Goal: Task Accomplishment & Management: Manage account settings

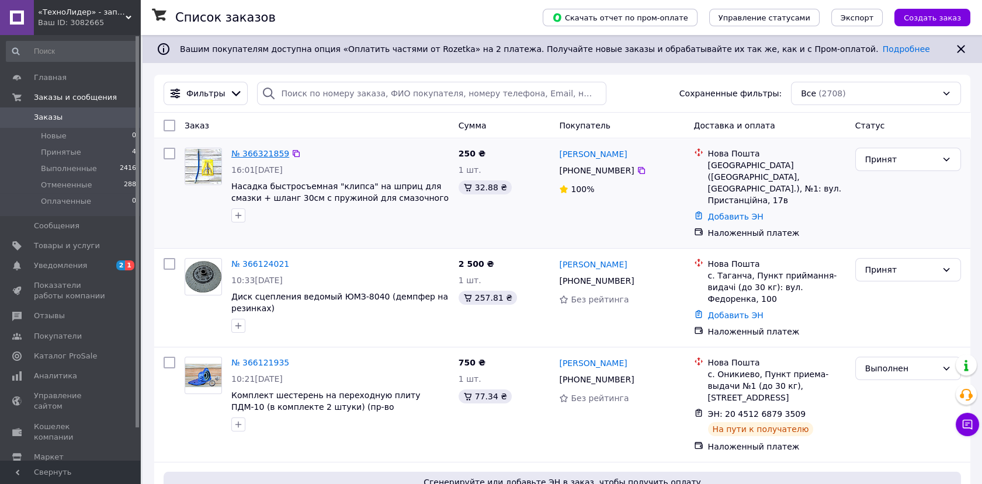
click at [257, 155] on link "№ 366321859" at bounding box center [260, 153] width 58 height 9
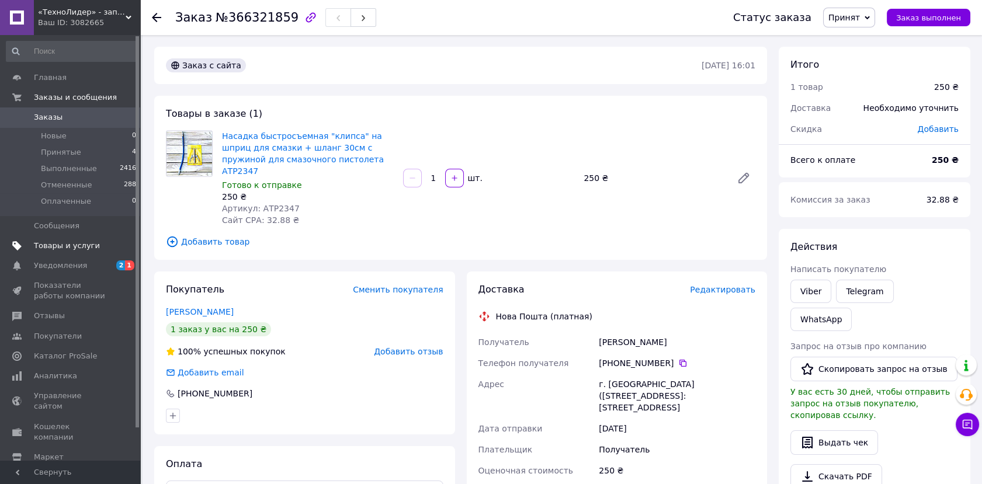
click at [74, 244] on span "Товары и услуги" at bounding box center [67, 246] width 66 height 11
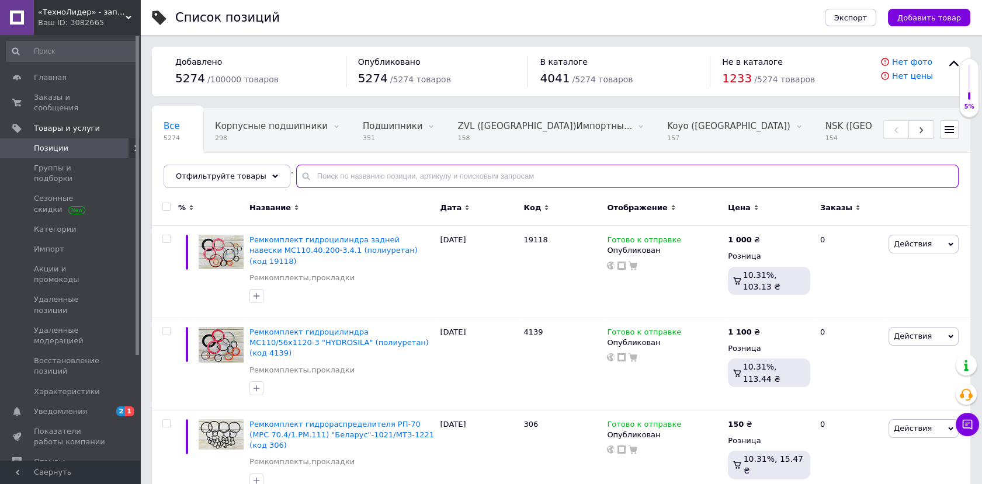
click at [373, 176] on input "text" at bounding box center [627, 176] width 662 height 23
type input "4"
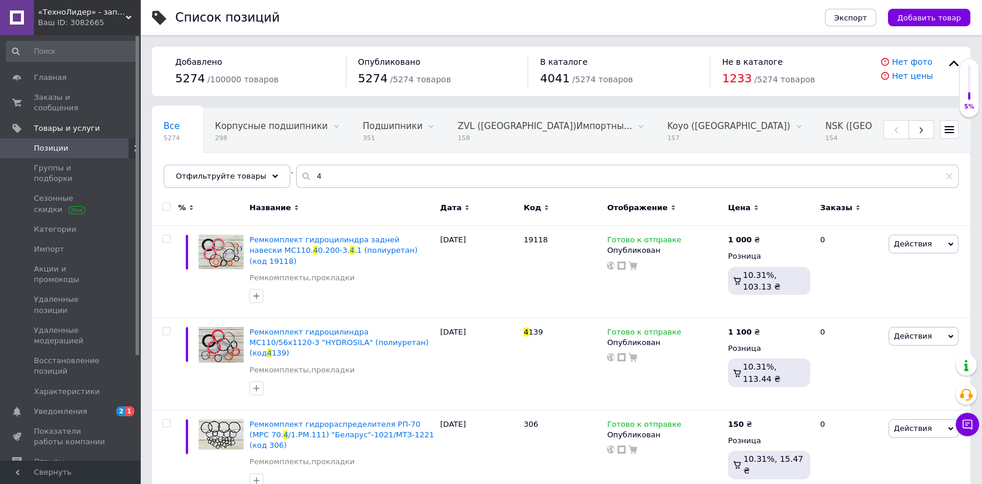
click at [54, 143] on span "Позиции" at bounding box center [51, 148] width 34 height 11
click at [333, 175] on input "4" at bounding box center [627, 176] width 662 height 23
click at [763, 328] on icon at bounding box center [766, 331] width 7 height 7
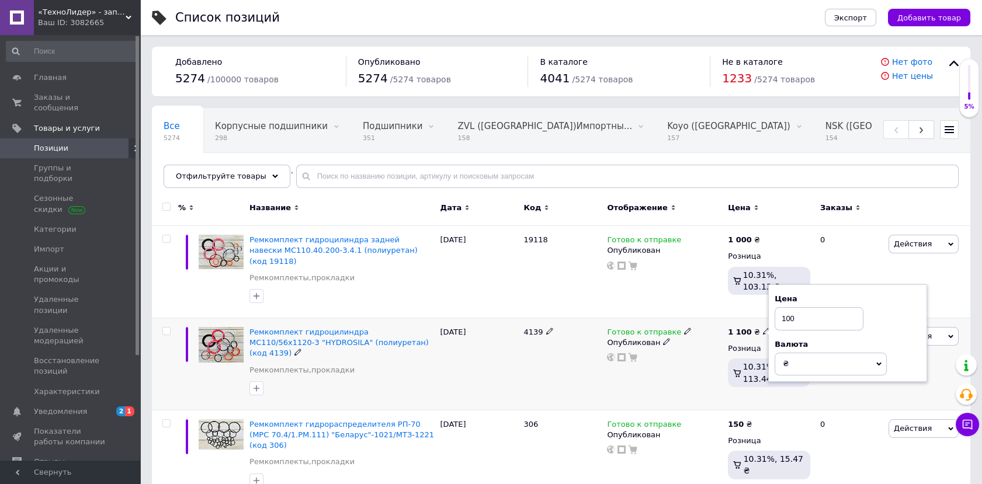
type input "1000"
click at [57, 143] on span "Позиции" at bounding box center [51, 148] width 34 height 11
click at [59, 99] on span "Заказы и сообщения" at bounding box center [71, 102] width 74 height 21
